Goal: Task Accomplishment & Management: Manage account settings

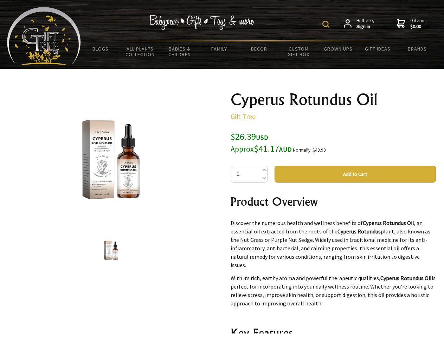
click at [327, 24] on img at bounding box center [325, 24] width 7 height 7
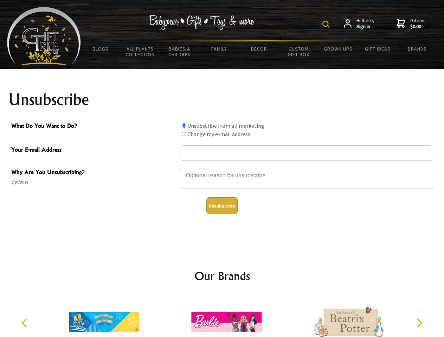
click at [327, 24] on img at bounding box center [325, 24] width 7 height 7
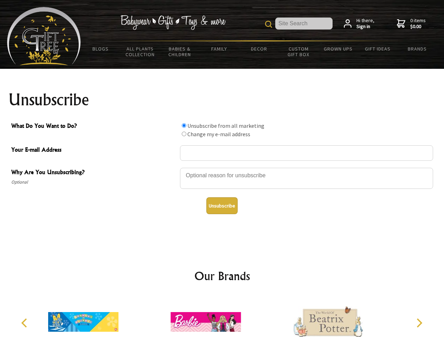
click at [222, 168] on div at bounding box center [306, 179] width 253 height 25
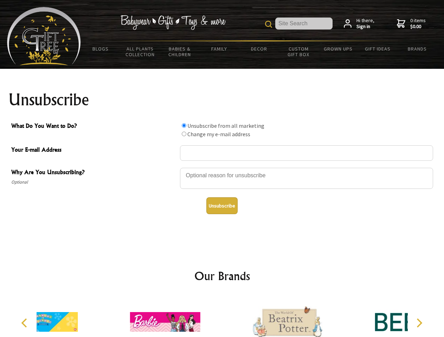
click at [184, 125] on input "What Do You Want to Do?" at bounding box center [184, 125] width 5 height 5
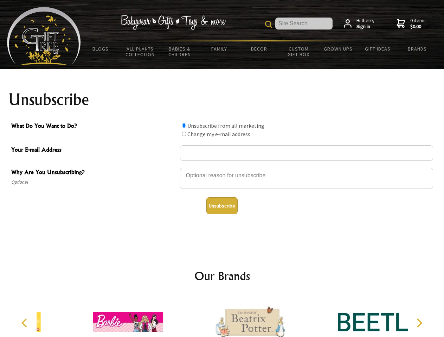
click at [184, 134] on input "What Do You Want to Do?" at bounding box center [184, 134] width 5 height 5
radio input "true"
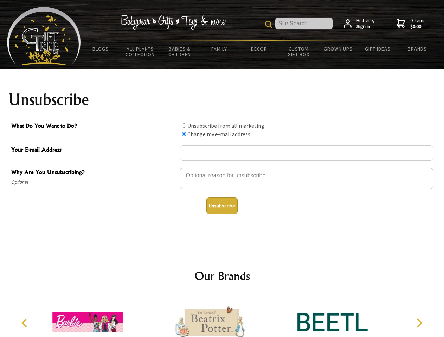
click at [222, 206] on button "Unsubscribe" at bounding box center [221, 205] width 31 height 17
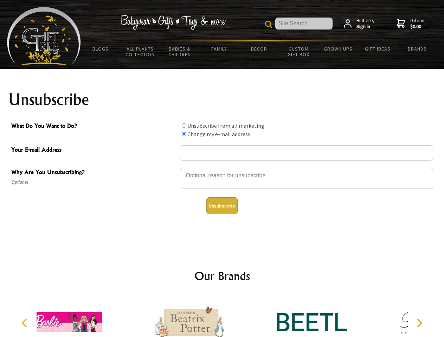
click at [25, 323] on icon "Previous" at bounding box center [24, 323] width 9 height 9
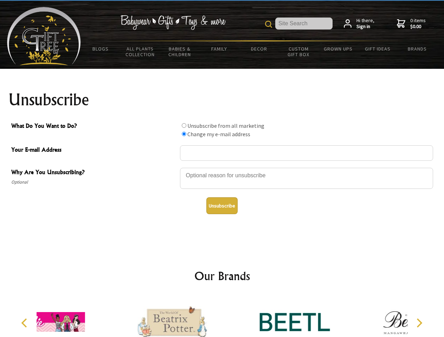
click at [419, 323] on icon "Next" at bounding box center [418, 323] width 9 height 9
